Goal: Task Accomplishment & Management: Use online tool/utility

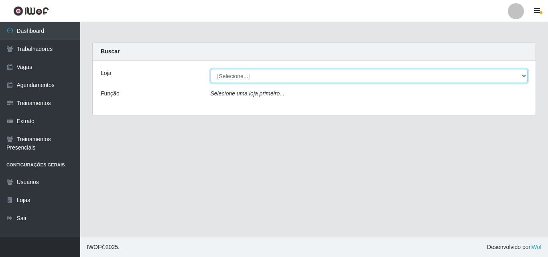
click at [242, 78] on select "[Selecione...] Chinatown Sushimi - [GEOGRAPHIC_DATA]" at bounding box center [370, 76] width 318 height 14
select select "357"
click at [211, 69] on select "[Selecione...] Chinatown Sushimi - [GEOGRAPHIC_DATA]" at bounding box center [370, 76] width 318 height 14
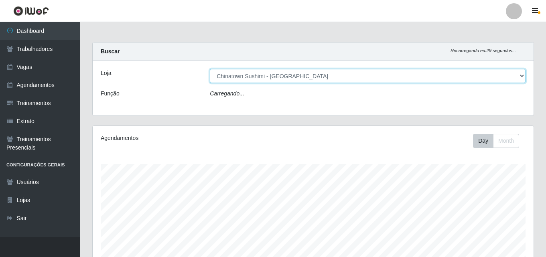
scroll to position [167, 441]
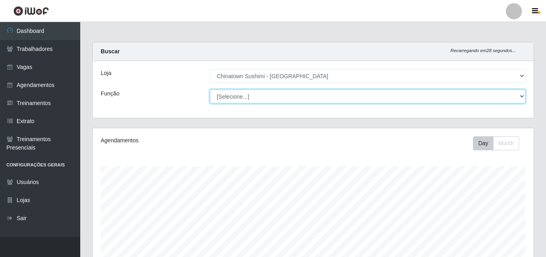
click at [522, 99] on select "[Selecione...] ASG ASG + ASG ++ Auxiliar de Cozinha Auxiliar de Cozinha + Auxil…" at bounding box center [368, 97] width 316 height 14
drag, startPoint x: 522, startPoint y: 99, endPoint x: 524, endPoint y: 89, distance: 10.2
click at [522, 99] on select "[Selecione...] ASG ASG + ASG ++ Auxiliar de Cozinha Auxiliar de Cozinha + Auxil…" at bounding box center [368, 97] width 316 height 14
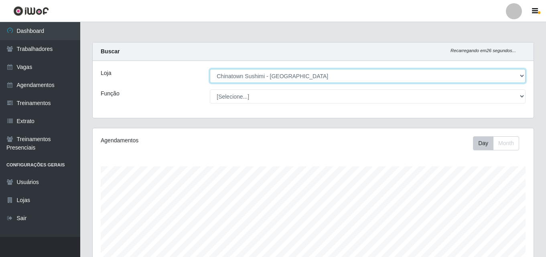
click at [523, 76] on select "[Selecione...] Chinatown Sushimi - [GEOGRAPHIC_DATA]" at bounding box center [368, 76] width 316 height 14
click at [522, 76] on select "[Selecione...] Chinatown Sushimi - [GEOGRAPHIC_DATA]" at bounding box center [368, 76] width 316 height 14
click at [210, 69] on select "[Selecione...] Chinatown Sushimi - [GEOGRAPHIC_DATA]" at bounding box center [368, 76] width 316 height 14
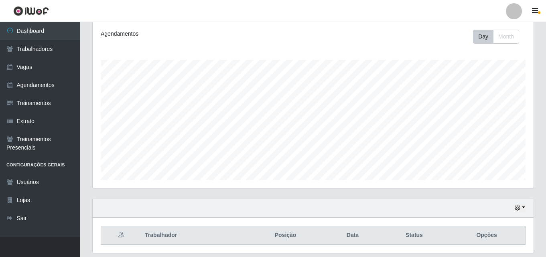
scroll to position [93, 0]
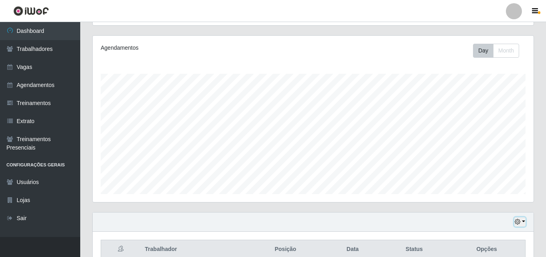
click at [524, 222] on button "button" at bounding box center [520, 222] width 11 height 9
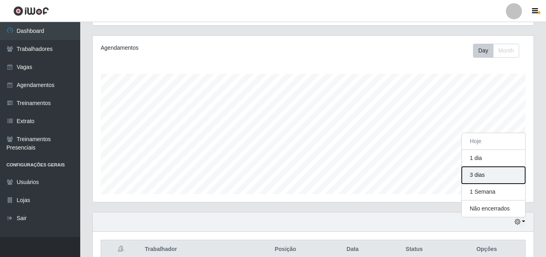
click at [475, 175] on button "3 dias" at bounding box center [493, 175] width 63 height 17
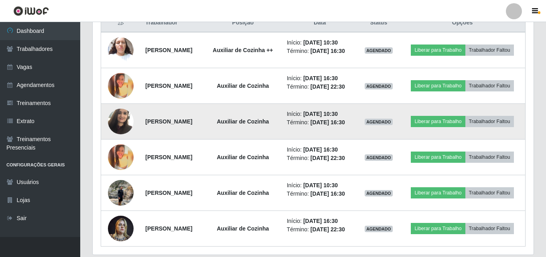
scroll to position [334, 0]
